Goal: Navigation & Orientation: Find specific page/section

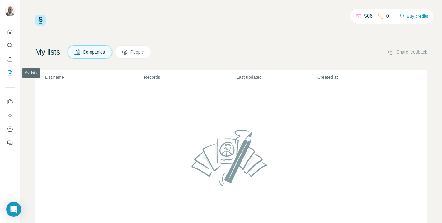
click at [11, 71] on icon "My lists" at bounding box center [10, 72] width 4 height 5
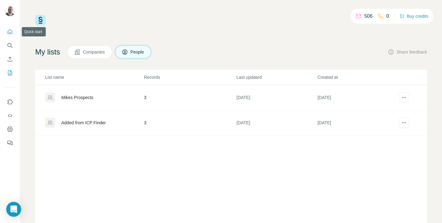
click at [9, 31] on icon "Quick start" at bounding box center [10, 32] width 6 height 6
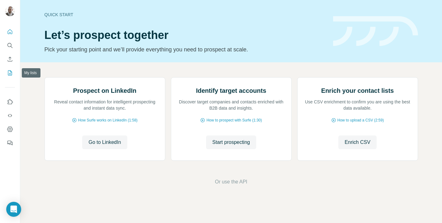
click at [9, 70] on icon "My lists" at bounding box center [10, 72] width 4 height 5
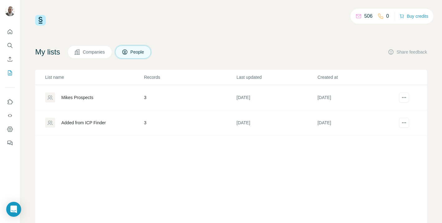
click at [79, 98] on div "Mikes Prospects" at bounding box center [77, 97] width 32 height 6
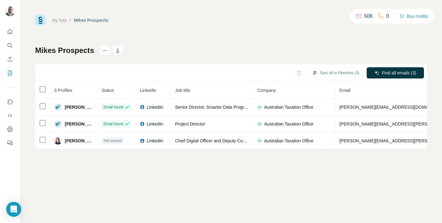
click at [366, 16] on p "506" at bounding box center [368, 15] width 8 height 7
click at [355, 16] on icon at bounding box center [358, 16] width 6 height 6
click at [366, 16] on p "506" at bounding box center [368, 15] width 8 height 7
click at [10, 127] on icon "Dashboard" at bounding box center [10, 128] width 6 height 5
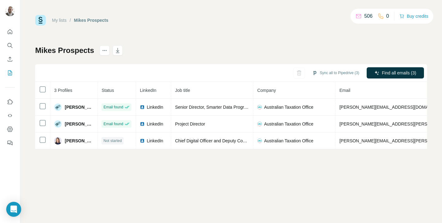
click at [63, 19] on link "My lists" at bounding box center [59, 20] width 15 height 5
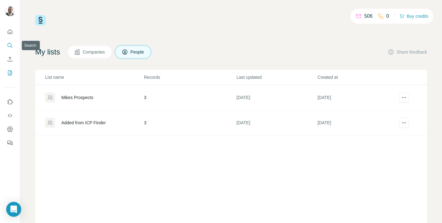
click at [11, 46] on icon "Search" at bounding box center [10, 45] width 6 height 6
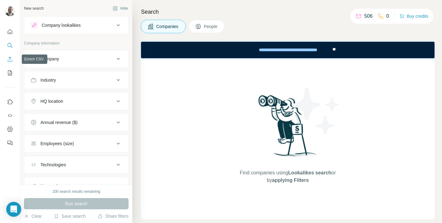
click at [11, 60] on icon "Enrich CSV" at bounding box center [10, 59] width 6 height 6
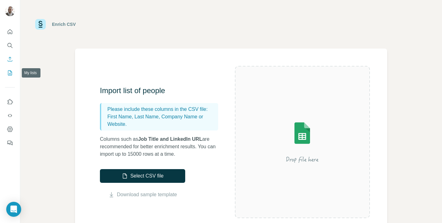
click at [9, 74] on icon "My lists" at bounding box center [10, 73] width 6 height 6
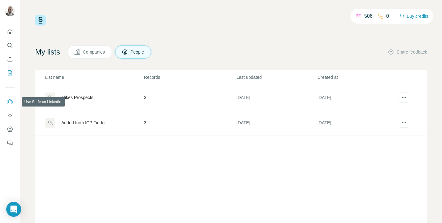
click at [10, 102] on icon "Use Surfe on LinkedIn" at bounding box center [10, 102] width 6 height 6
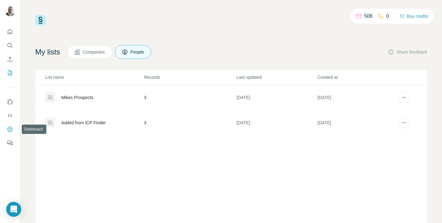
click at [10, 130] on icon "Dashboard" at bounding box center [10, 129] width 6 height 6
